Goal: Transaction & Acquisition: Purchase product/service

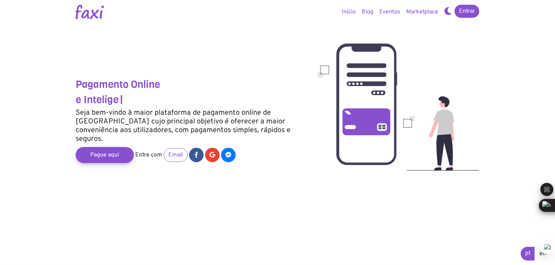
click at [255, 202] on section "Pagamento Online e Intelige | Seja bem-vindo à maior plataforma de pagamento on…" at bounding box center [277, 132] width 555 height 265
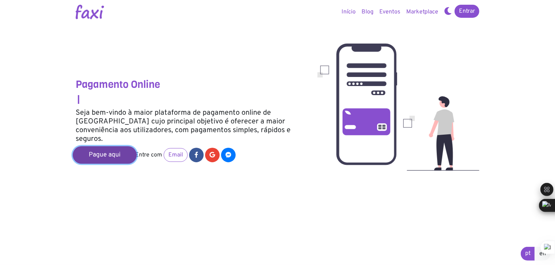
click at [112, 148] on link "Pague aqui" at bounding box center [105, 155] width 64 height 17
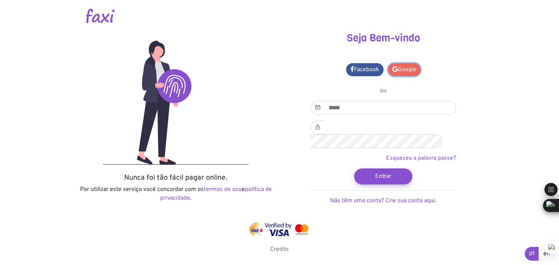
click at [407, 71] on link "Google" at bounding box center [404, 69] width 33 height 13
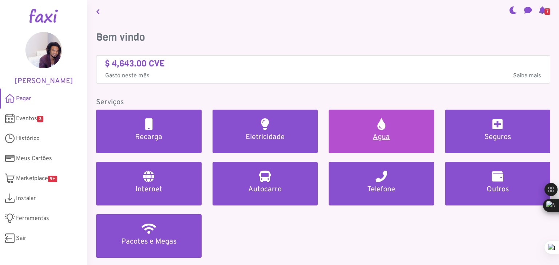
click at [385, 136] on h5 "Agua" at bounding box center [381, 137] width 88 height 9
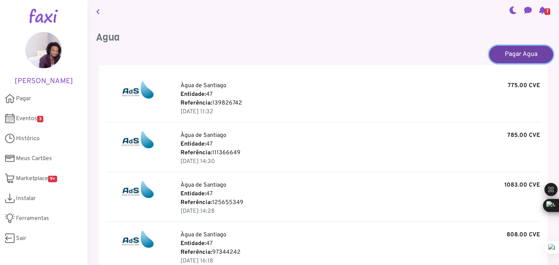
click at [508, 54] on link "Pagar Agua" at bounding box center [521, 53] width 64 height 17
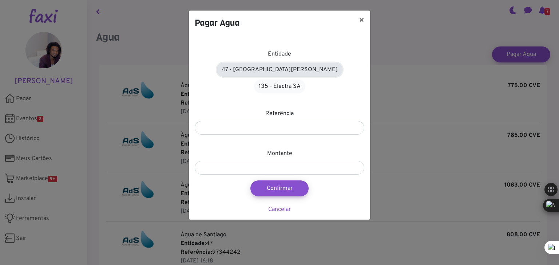
click at [267, 69] on link "47 - Àgua de Santiago" at bounding box center [279, 70] width 125 height 14
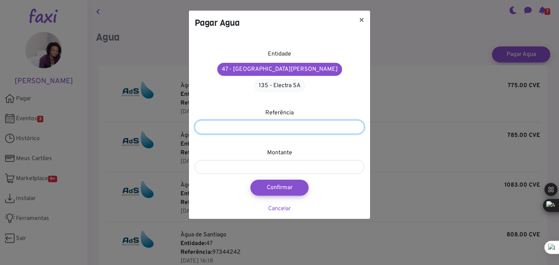
click at [279, 120] on input "number" at bounding box center [279, 127] width 169 height 14
type input "*********"
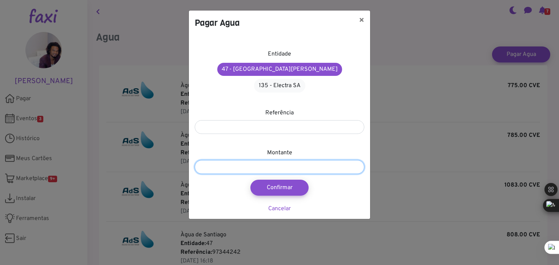
click at [284, 160] on input "number" at bounding box center [279, 167] width 169 height 14
type input "****"
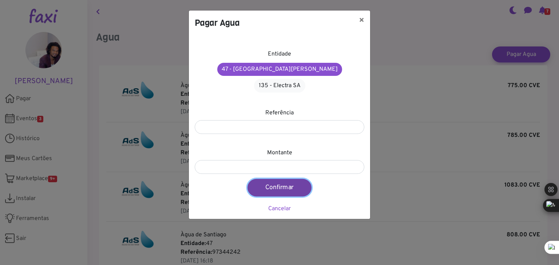
click at [275, 179] on button "Confirmar" at bounding box center [279, 187] width 64 height 17
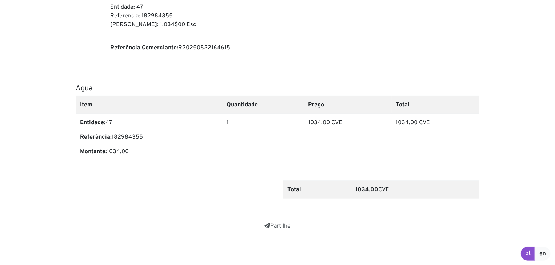
scroll to position [226, 0]
click at [284, 226] on link "Partilhe" at bounding box center [277, 226] width 26 height 7
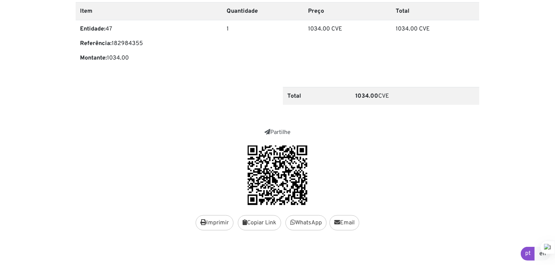
scroll to position [321, 0]
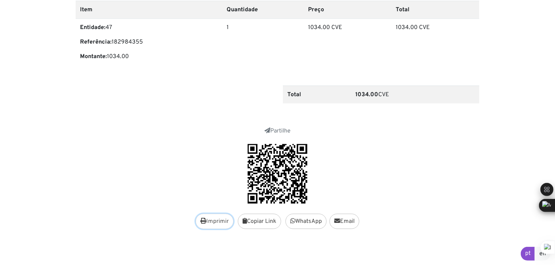
click at [220, 222] on button "Imprimir" at bounding box center [215, 221] width 38 height 15
